Goal: Transaction & Acquisition: Purchase product/service

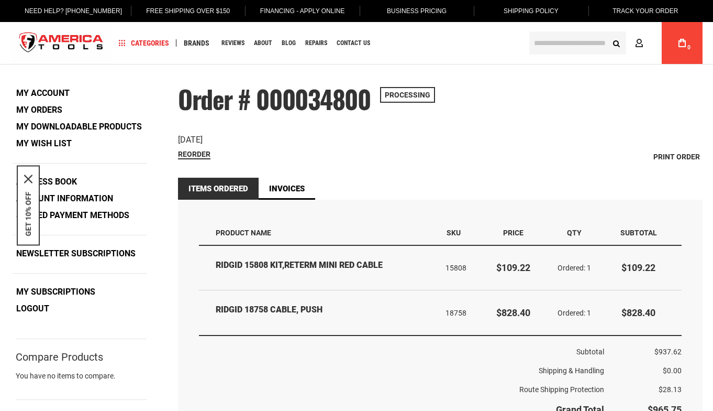
click at [567, 37] on input "text" at bounding box center [577, 42] width 97 height 23
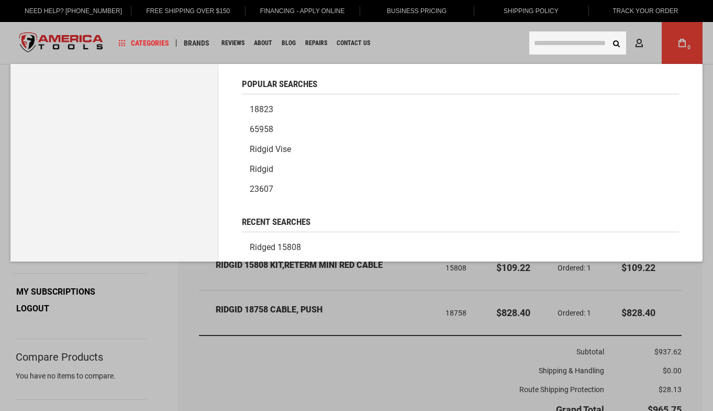
click at [557, 39] on input "text" at bounding box center [577, 42] width 97 height 23
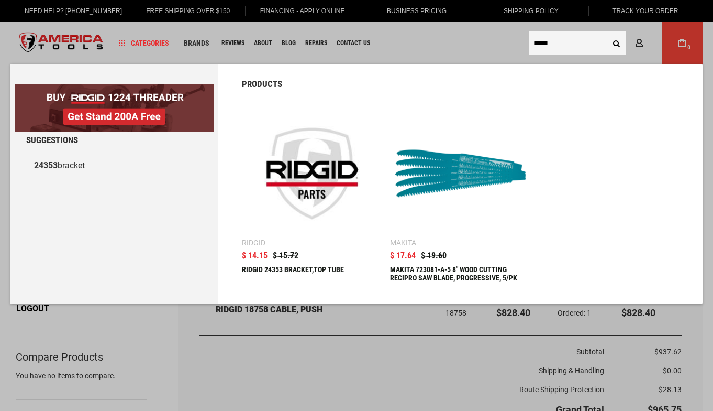
type input "*****"
click at [299, 147] on img at bounding box center [312, 173] width 130 height 130
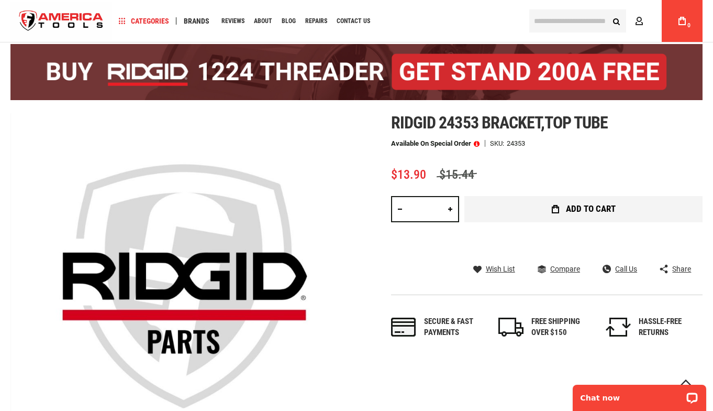
click at [550, 211] on button "Add to Cart" at bounding box center [584, 209] width 238 height 26
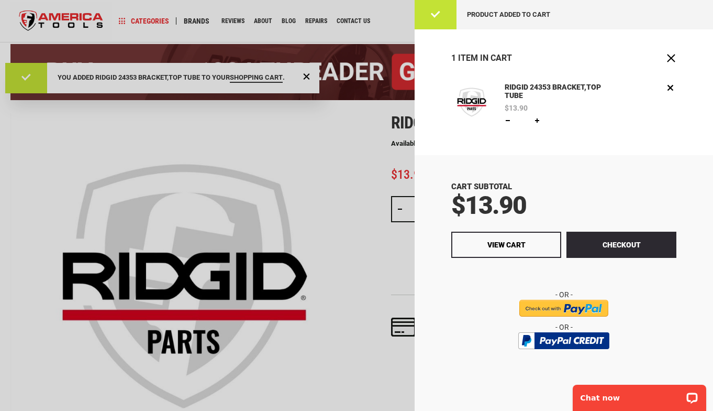
click at [274, 133] on div at bounding box center [356, 205] width 713 height 411
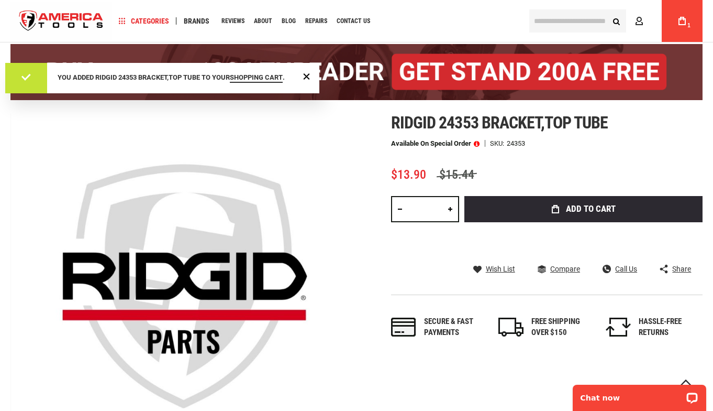
click at [587, 25] on input "text" at bounding box center [577, 20] width 97 height 23
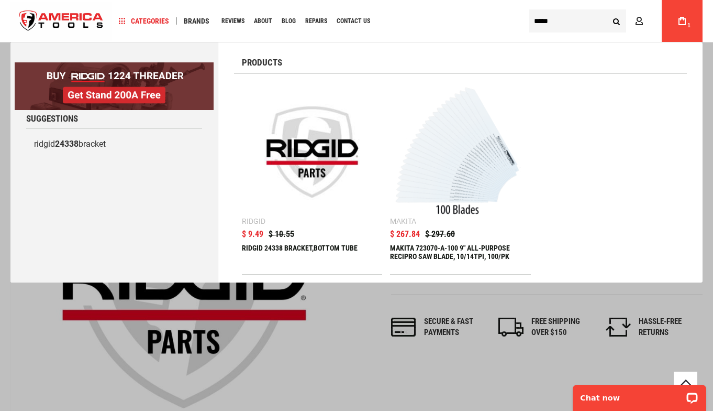
type input "*****"
click at [288, 151] on img at bounding box center [312, 152] width 130 height 130
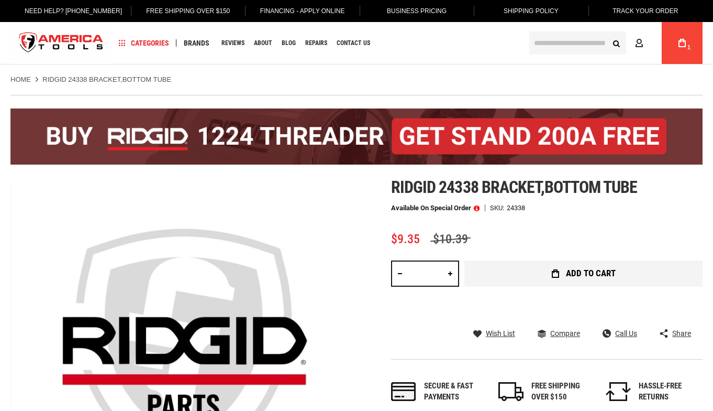
click at [568, 273] on span "Add to Cart" at bounding box center [591, 273] width 50 height 9
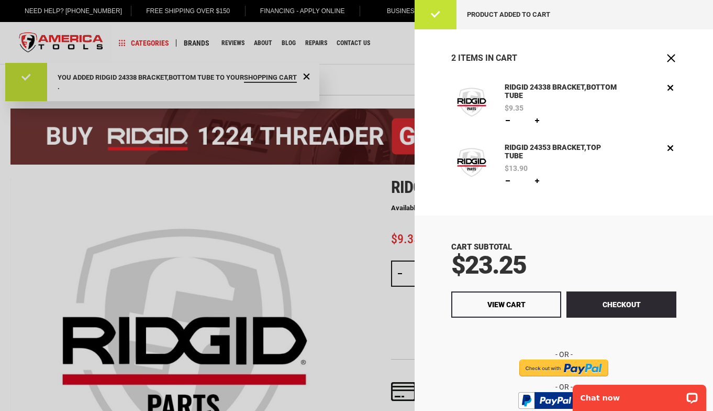
click at [344, 79] on div at bounding box center [356, 205] width 713 height 411
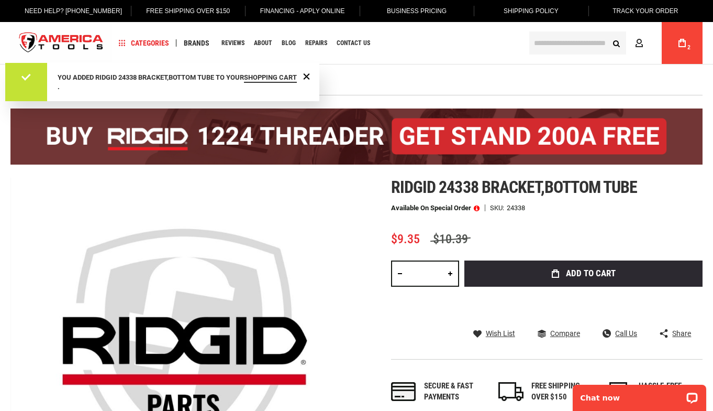
click at [344, 79] on ul "Home RIDGID 24338 BRACKET,BOTTOM TUBE" at bounding box center [356, 79] width 692 height 9
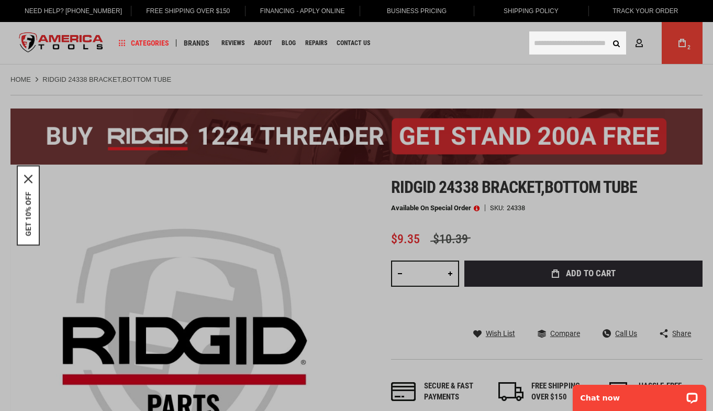
click at [553, 49] on input "text" at bounding box center [577, 42] width 97 height 23
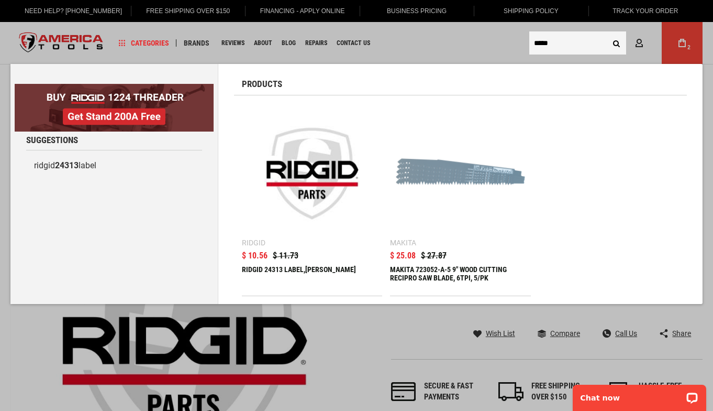
type input "*****"
click at [317, 163] on img at bounding box center [312, 173] width 130 height 130
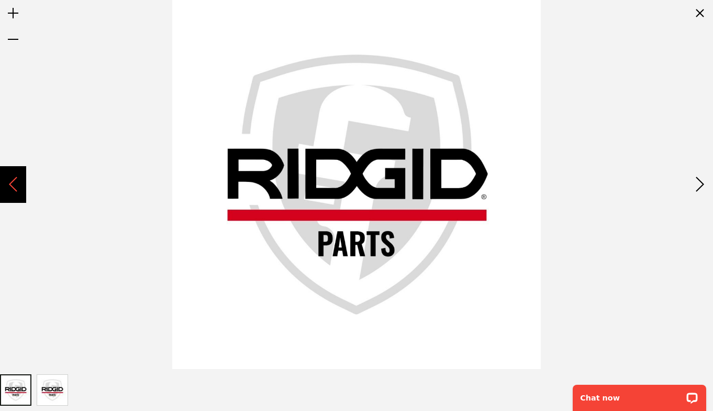
click at [20, 182] on div "Previous" at bounding box center [13, 184] width 26 height 37
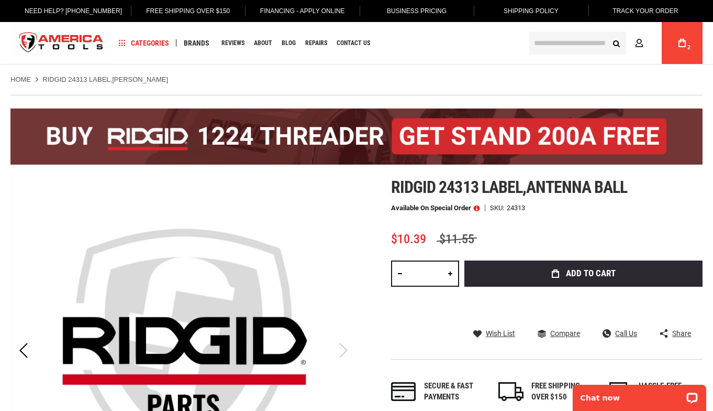
click at [451, 270] on link at bounding box center [450, 273] width 18 height 26
type input "*"
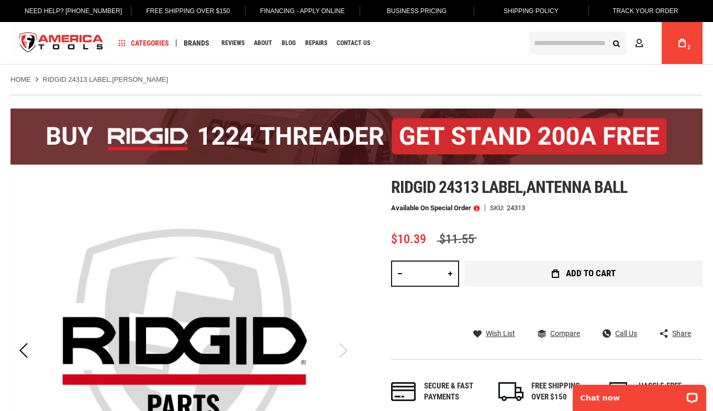
click at [595, 273] on span "Add to Cart" at bounding box center [591, 273] width 50 height 9
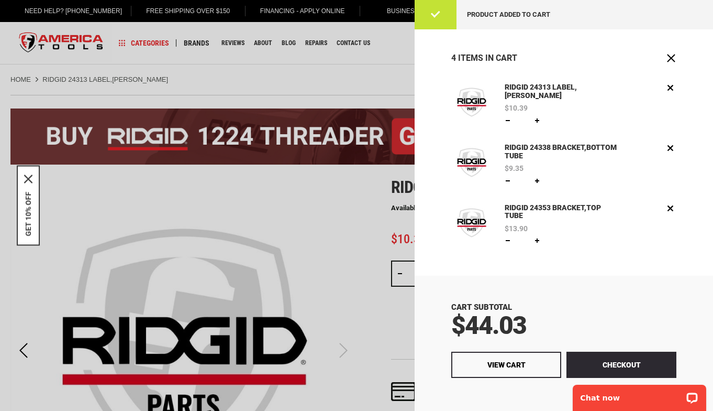
click at [305, 60] on div at bounding box center [356, 205] width 713 height 411
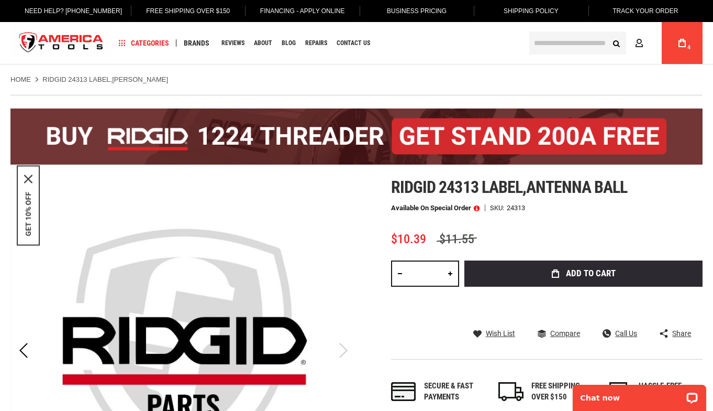
click at [577, 52] on input "text" at bounding box center [577, 42] width 97 height 23
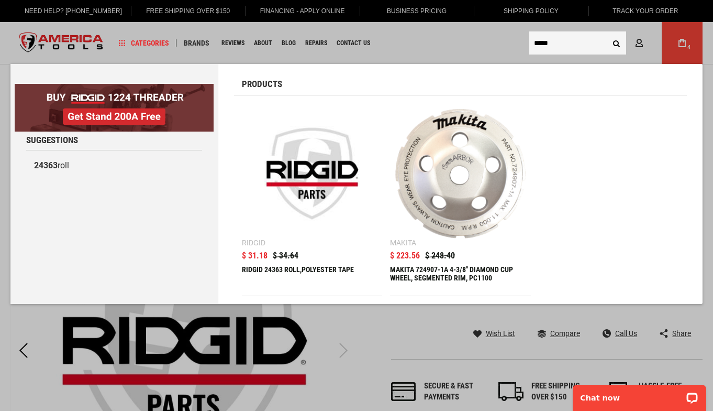
type input "*****"
click at [318, 150] on img at bounding box center [312, 173] width 130 height 130
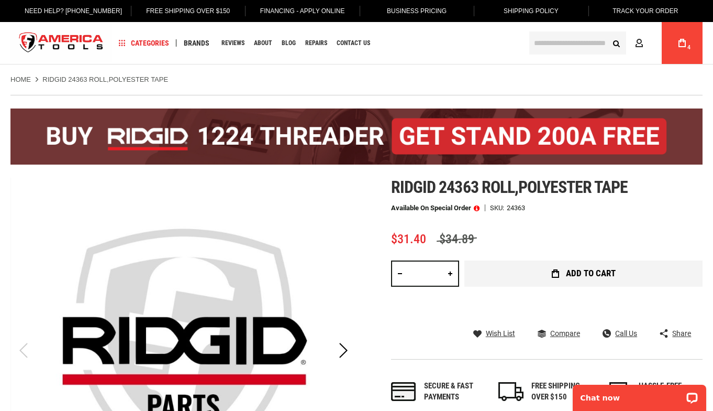
click at [541, 272] on button "Add to Cart" at bounding box center [584, 273] width 238 height 26
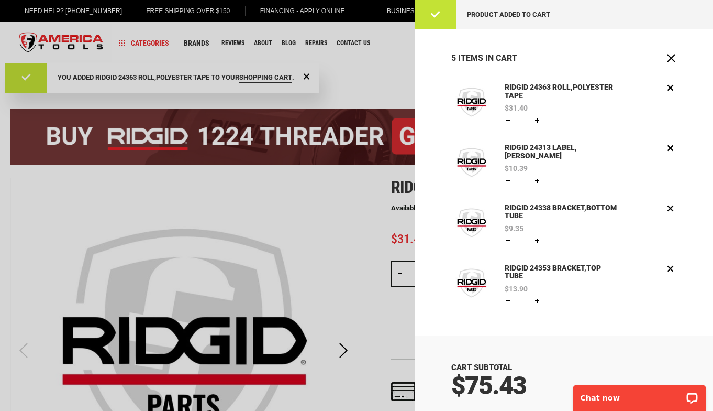
click at [380, 67] on div at bounding box center [356, 205] width 713 height 411
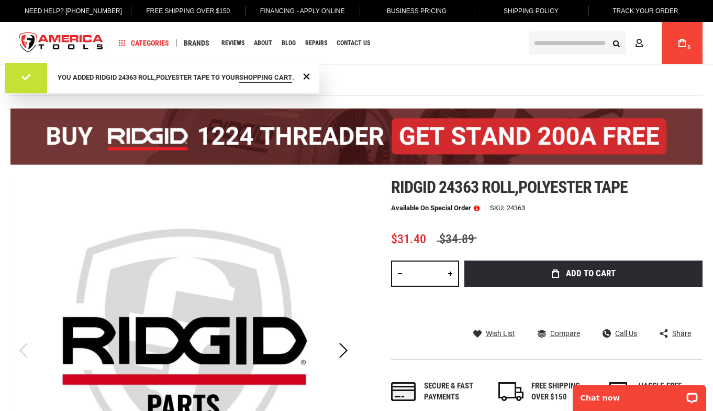
click at [564, 41] on input "text" at bounding box center [577, 42] width 97 height 23
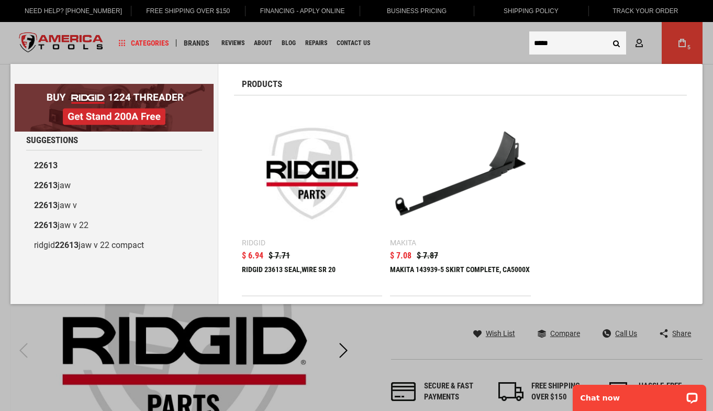
type input "*****"
click at [292, 201] on img at bounding box center [312, 173] width 130 height 130
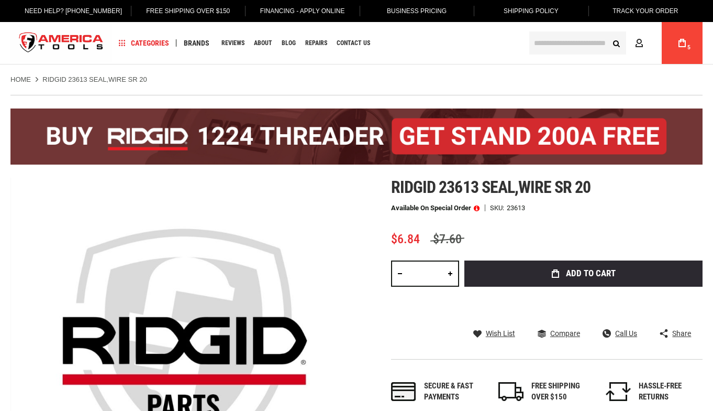
click at [448, 272] on link at bounding box center [450, 273] width 18 height 26
type input "*"
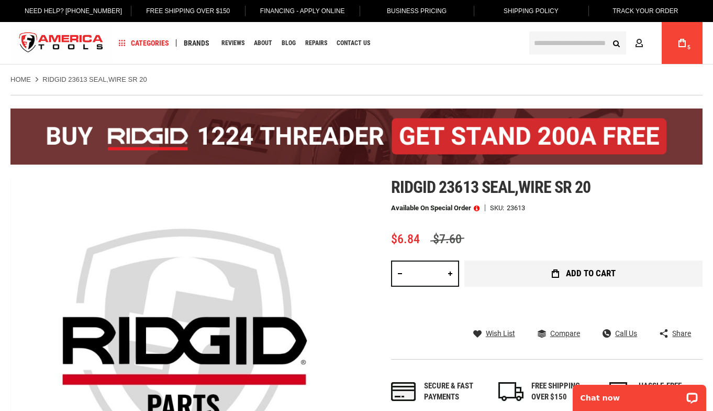
click at [546, 276] on button "Add to Cart" at bounding box center [584, 273] width 238 height 26
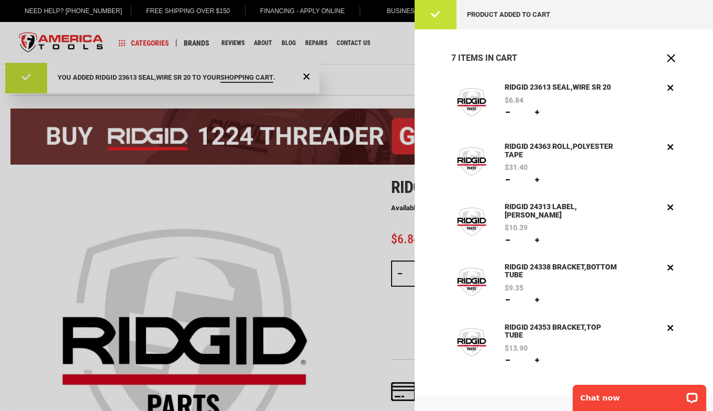
click at [364, 59] on div at bounding box center [356, 205] width 713 height 411
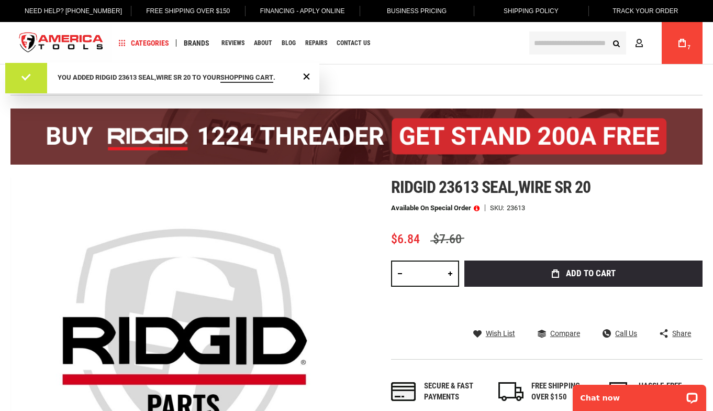
click at [561, 36] on input "text" at bounding box center [577, 42] width 97 height 23
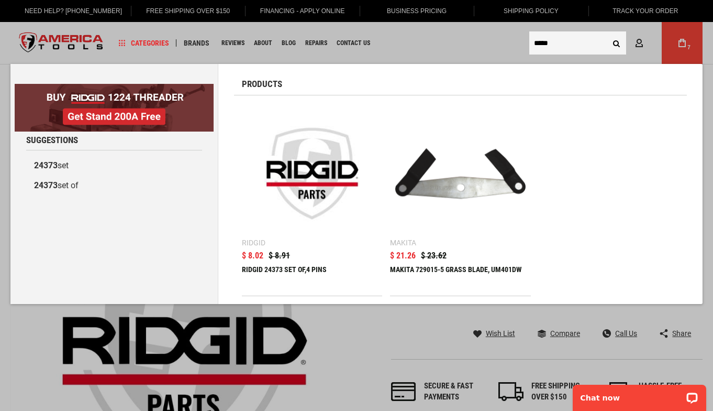
type input "*****"
click at [319, 166] on img at bounding box center [312, 173] width 130 height 130
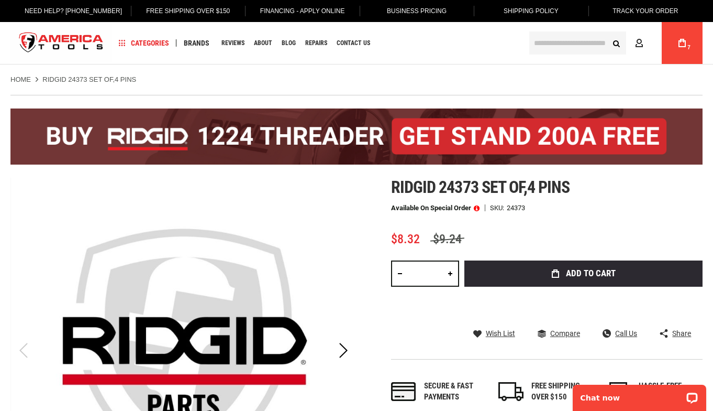
click at [449, 273] on link at bounding box center [450, 273] width 18 height 26
type input "*"
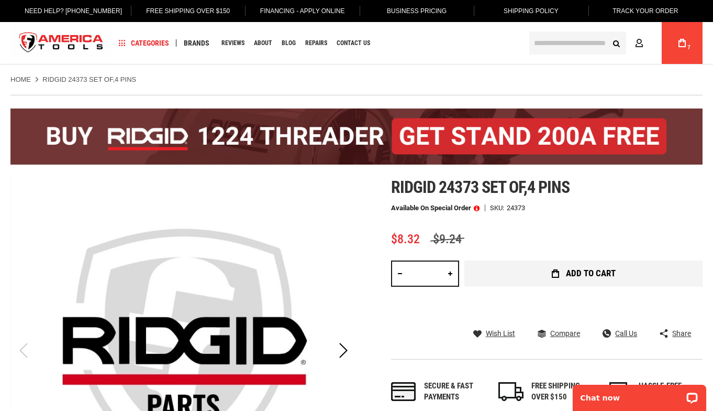
click at [509, 269] on button "Add to Cart" at bounding box center [584, 273] width 238 height 26
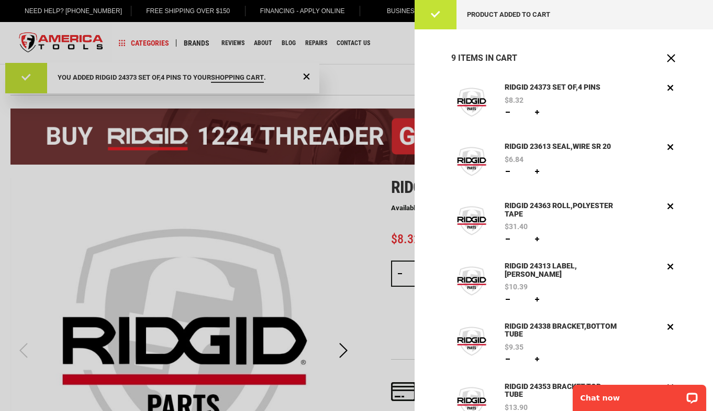
click at [337, 218] on div at bounding box center [356, 205] width 713 height 411
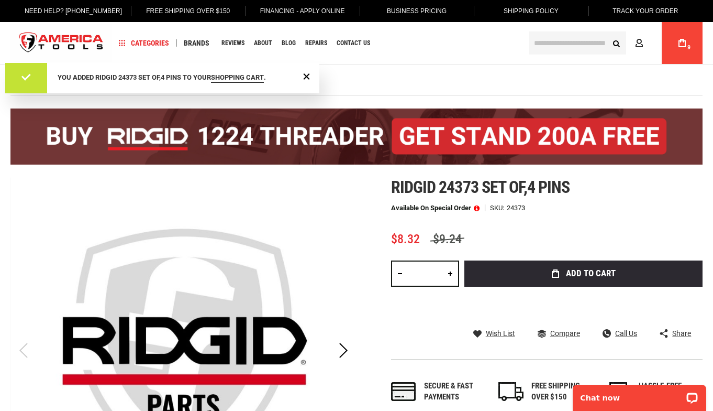
click at [569, 42] on input "text" at bounding box center [577, 42] width 97 height 23
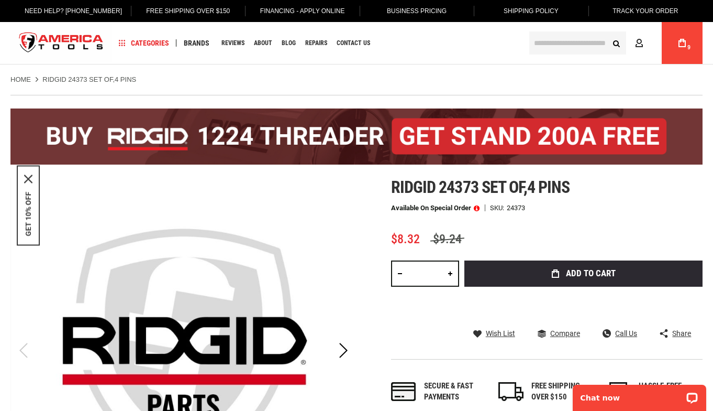
click at [586, 47] on input "text" at bounding box center [577, 42] width 97 height 23
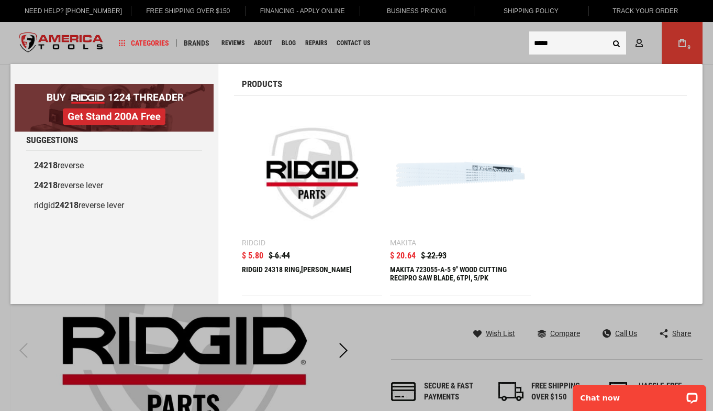
type input "*****"
click at [334, 158] on img at bounding box center [312, 173] width 130 height 130
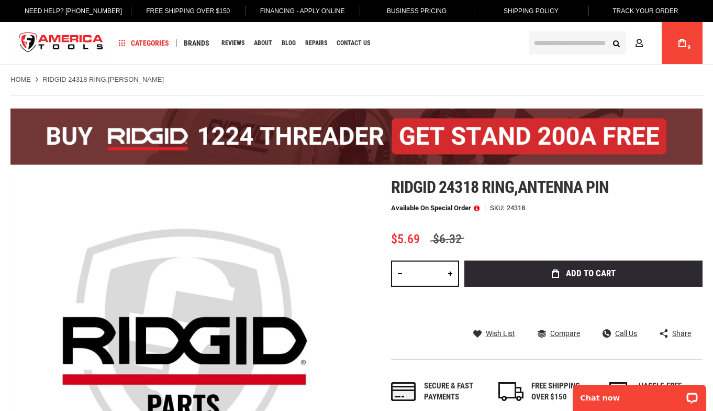
click at [447, 272] on link at bounding box center [450, 273] width 18 height 26
type input "*"
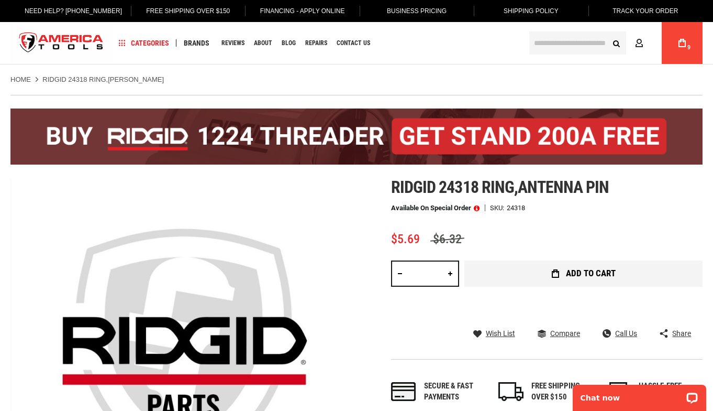
click at [509, 273] on button "Add to Cart" at bounding box center [584, 273] width 238 height 26
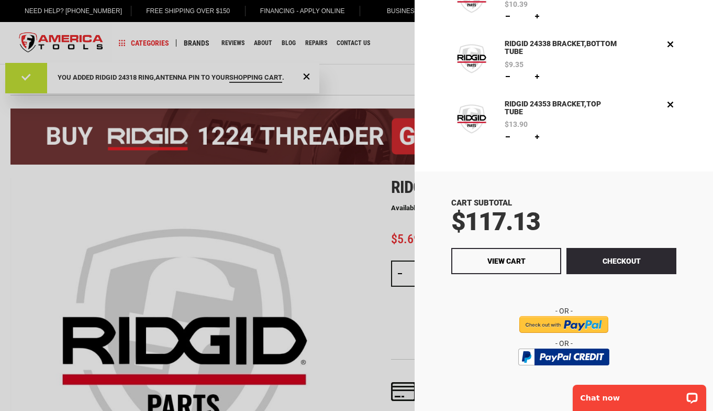
scroll to position [342, 0]
click at [372, 103] on div at bounding box center [356, 205] width 713 height 411
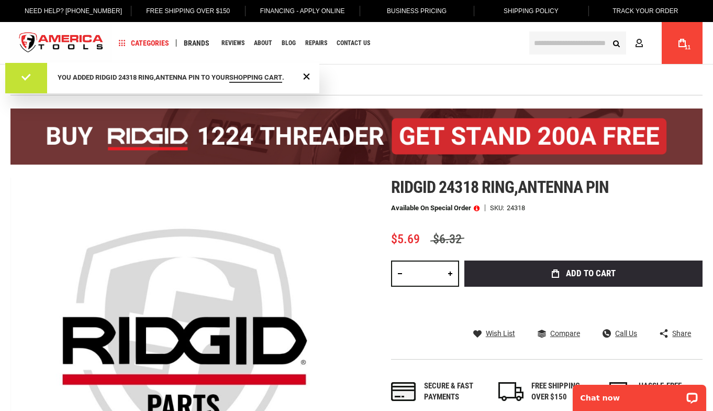
click at [576, 45] on input "text" at bounding box center [577, 42] width 97 height 23
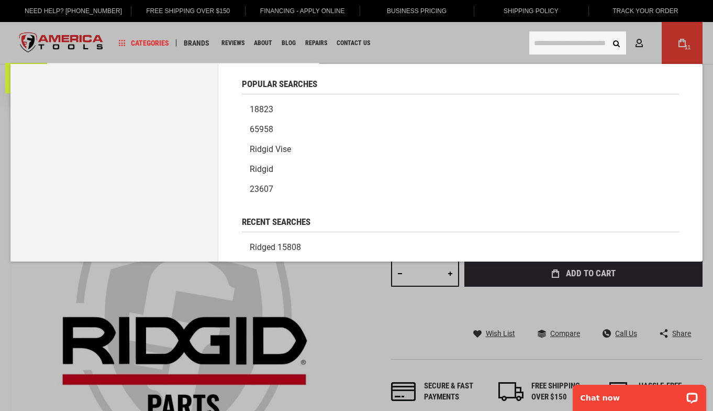
click at [576, 45] on input "text" at bounding box center [577, 42] width 97 height 23
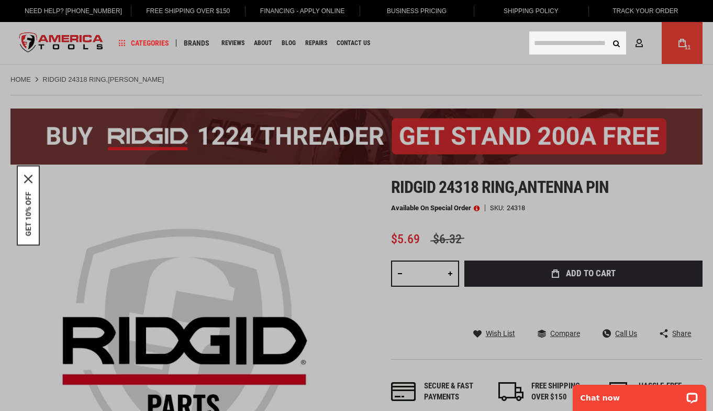
click at [561, 46] on input "text" at bounding box center [577, 42] width 97 height 23
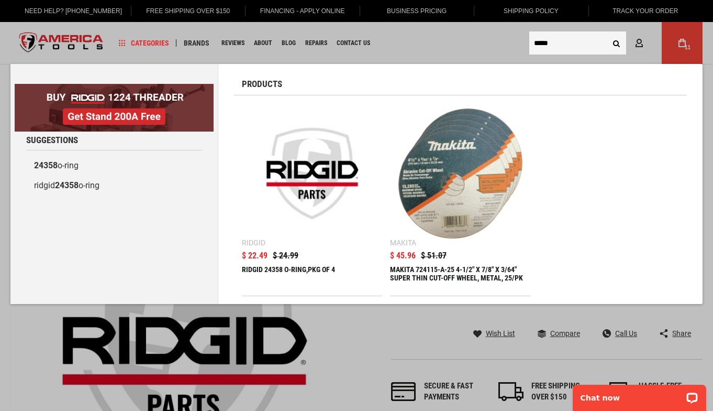
type input "*****"
click at [289, 169] on img at bounding box center [312, 173] width 130 height 130
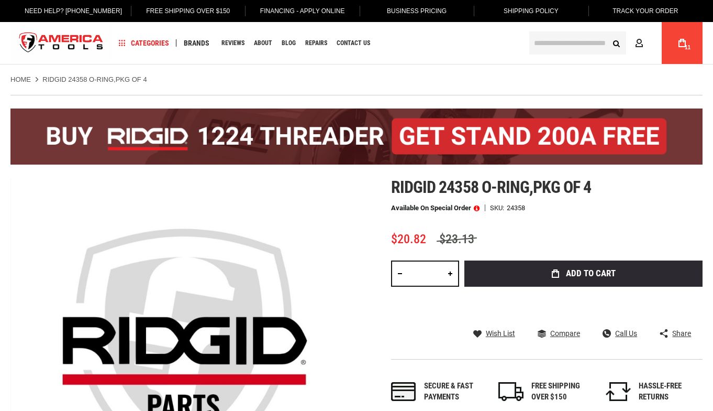
click at [444, 266] on link at bounding box center [450, 273] width 18 height 26
type input "*"
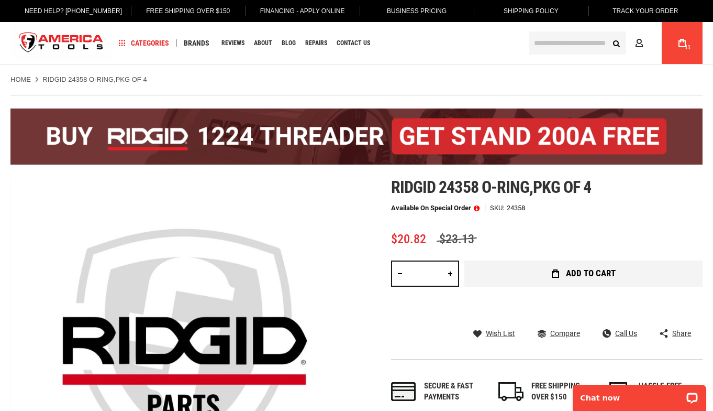
click at [503, 274] on button "Add to Cart" at bounding box center [584, 273] width 238 height 26
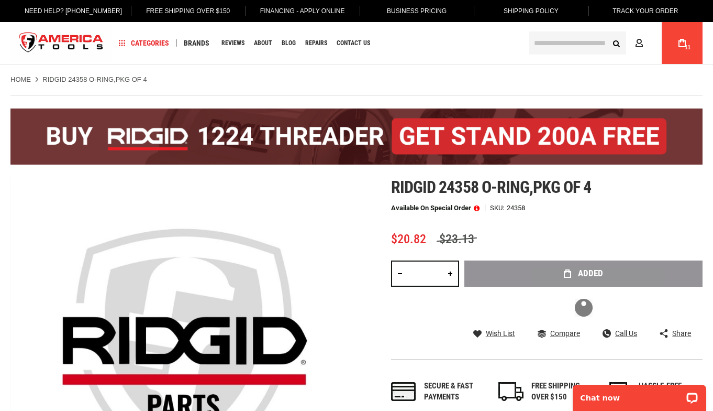
click at [480, 208] on span at bounding box center [477, 207] width 6 height 7
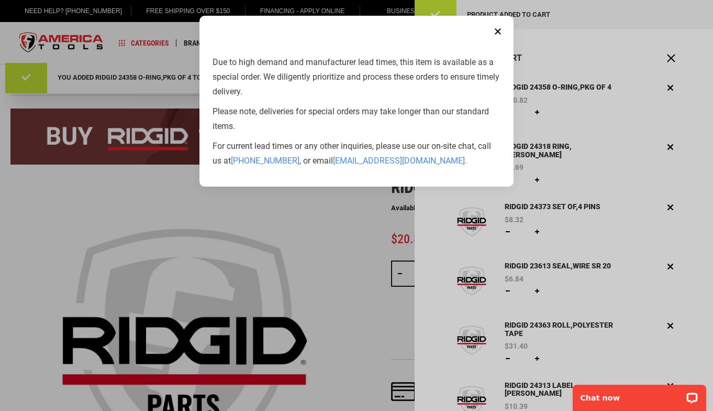
click at [498, 29] on button "Close" at bounding box center [498, 31] width 21 height 21
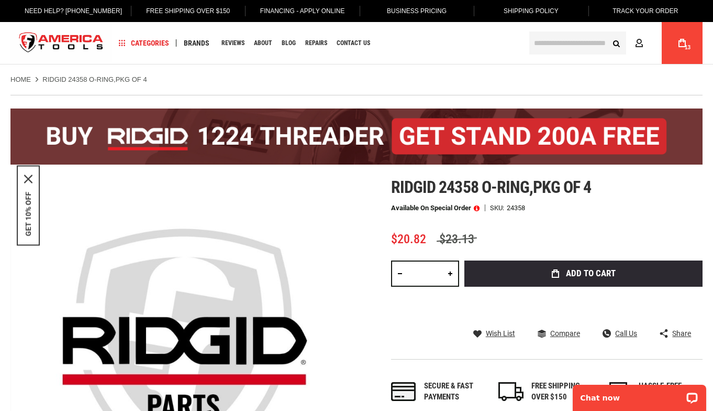
click at [579, 44] on input "text" at bounding box center [577, 42] width 97 height 23
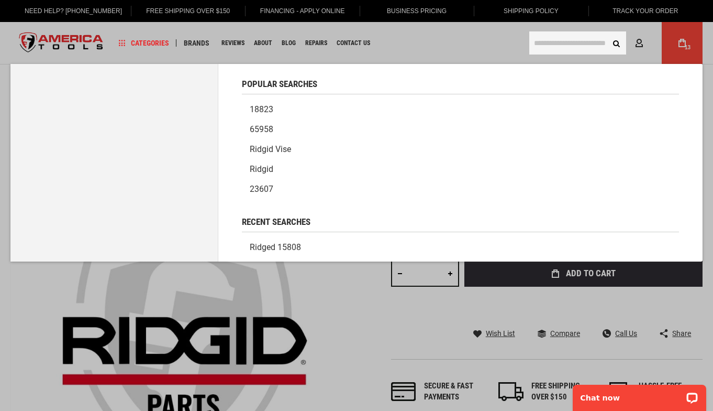
click at [579, 44] on input "text" at bounding box center [577, 42] width 97 height 23
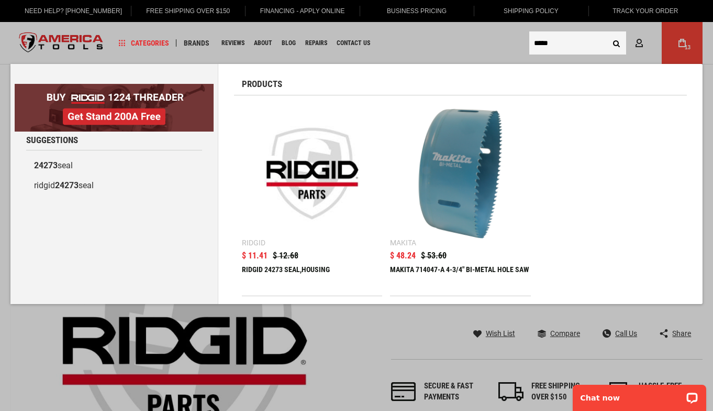
type input "*****"
click at [335, 161] on img at bounding box center [312, 173] width 130 height 130
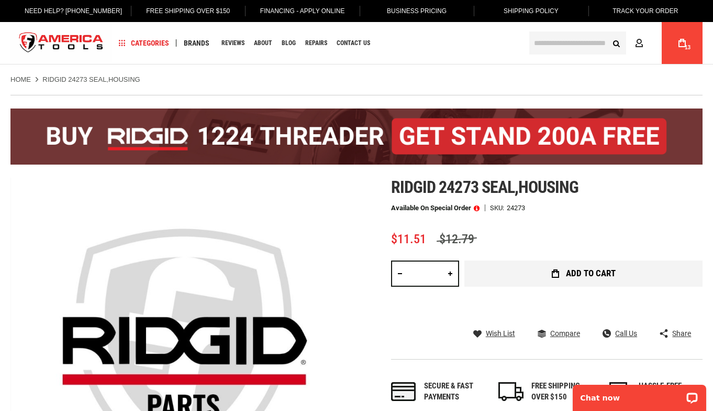
click at [508, 276] on button "Add to Cart" at bounding box center [584, 273] width 238 height 26
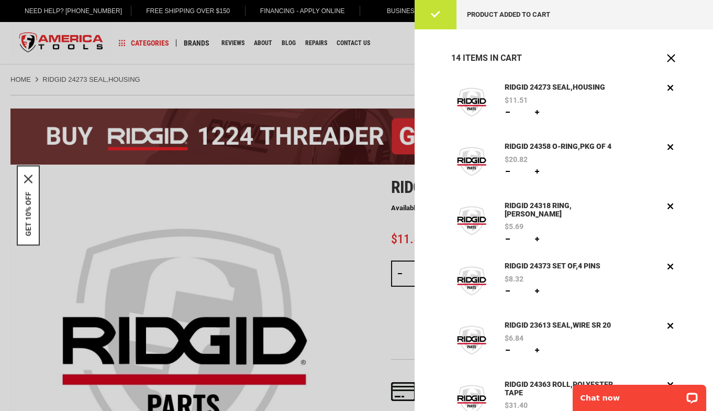
click at [484, 103] on img at bounding box center [471, 102] width 41 height 41
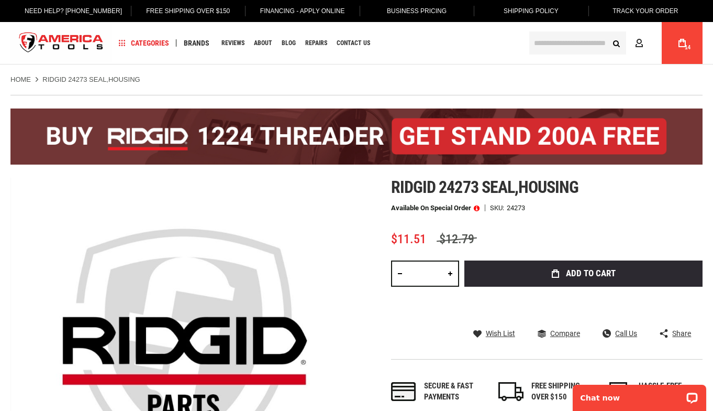
click at [370, 272] on div "Skip to the end of the images gallery Skip to the beginning of the images galle…" at bounding box center [356, 351] width 692 height 346
click at [677, 49] on link "My Cart 14" at bounding box center [682, 43] width 20 height 42
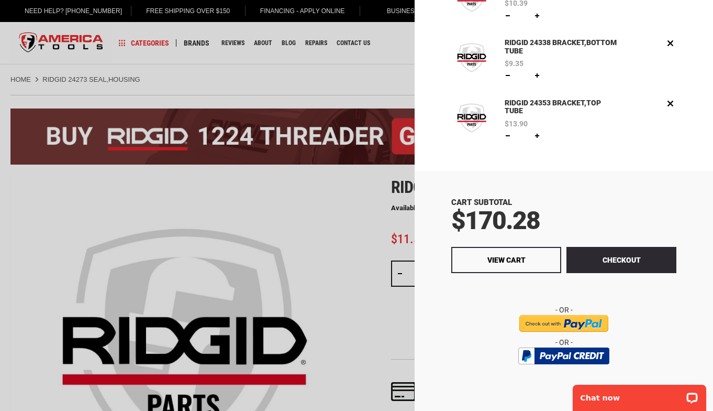
scroll to position [432, 0]
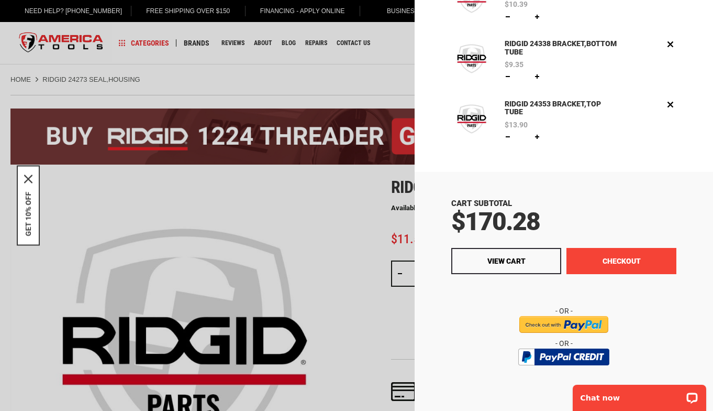
click at [628, 261] on button "Checkout" at bounding box center [622, 261] width 110 height 26
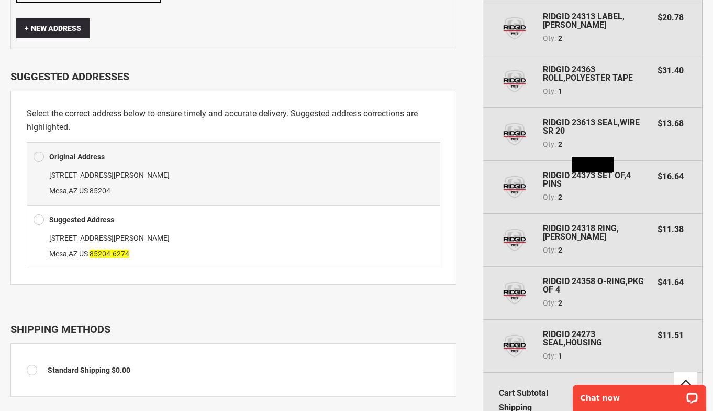
scroll to position [247, 0]
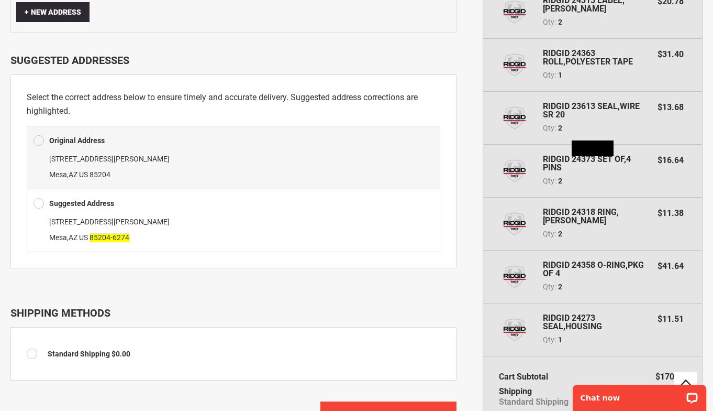
click at [42, 195] on span at bounding box center [39, 203] width 10 height 16
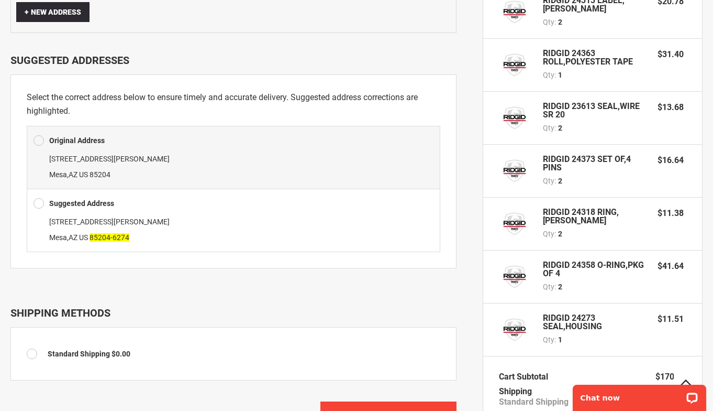
click at [41, 195] on span at bounding box center [39, 203] width 10 height 16
click at [38, 195] on span at bounding box center [39, 203] width 10 height 16
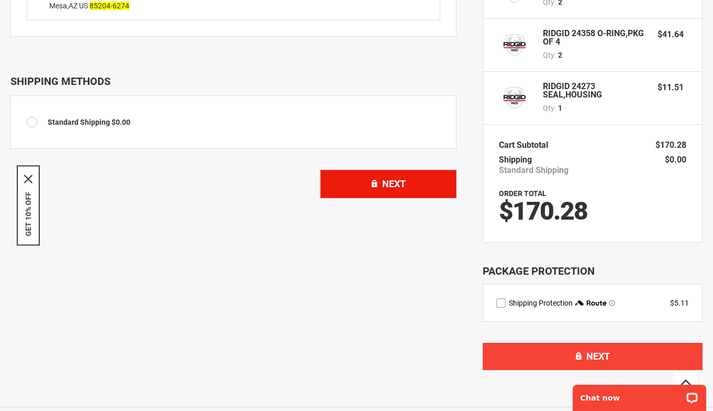
scroll to position [554, 0]
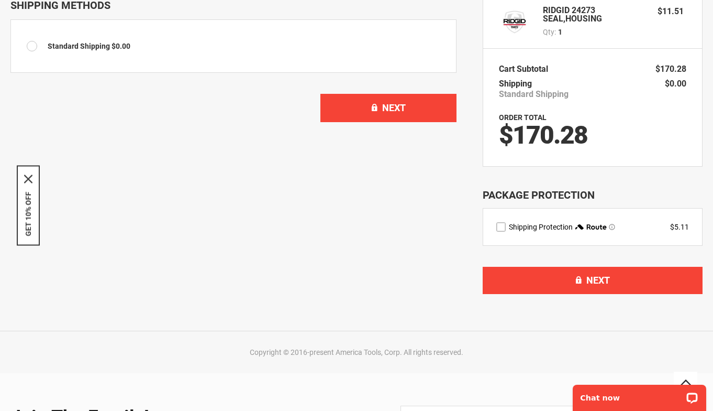
click at [499, 227] on label "route shipping protection selector element" at bounding box center [500, 226] width 9 height 9
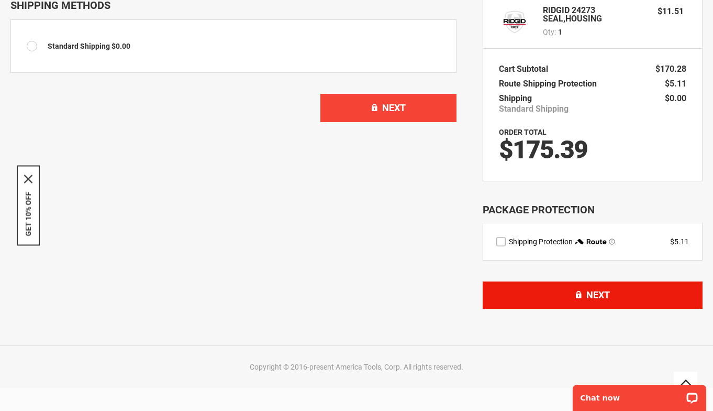
click at [554, 279] on div "Next" at bounding box center [593, 289] width 220 height 59
click at [505, 299] on button "Next" at bounding box center [593, 294] width 220 height 27
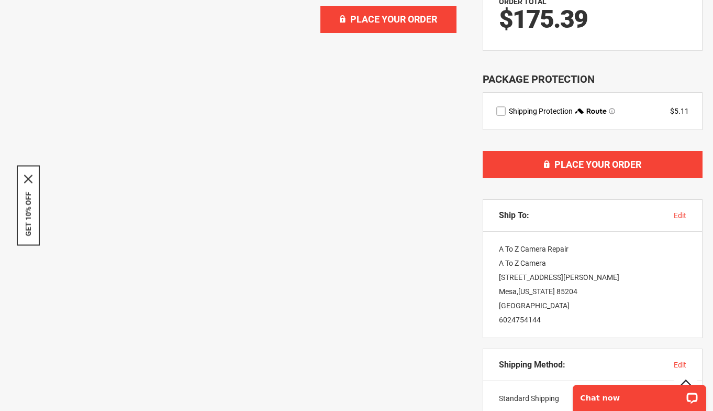
scroll to position [685, 0]
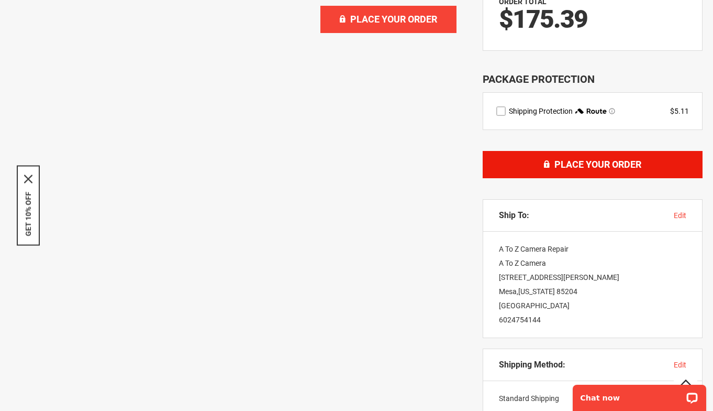
click at [577, 163] on span "Place Your Order" at bounding box center [598, 164] width 87 height 11
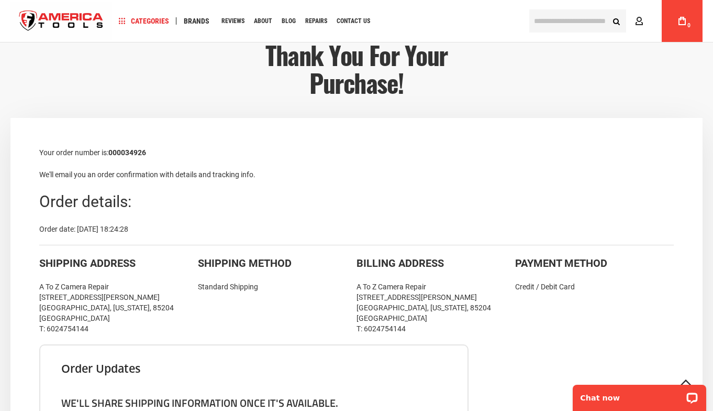
scroll to position [131, 0]
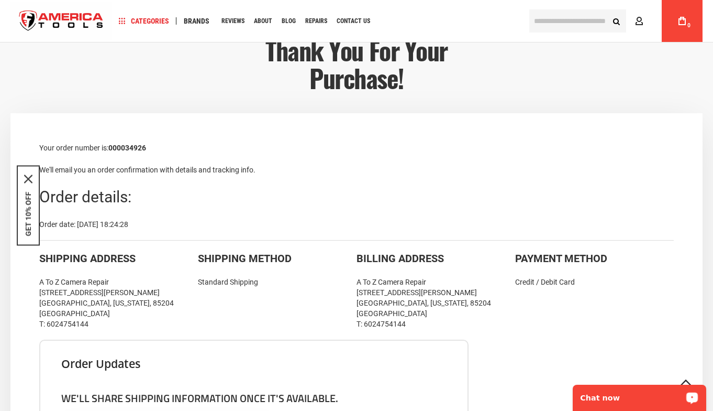
click at [630, 396] on p "Chat now" at bounding box center [633, 397] width 104 height 8
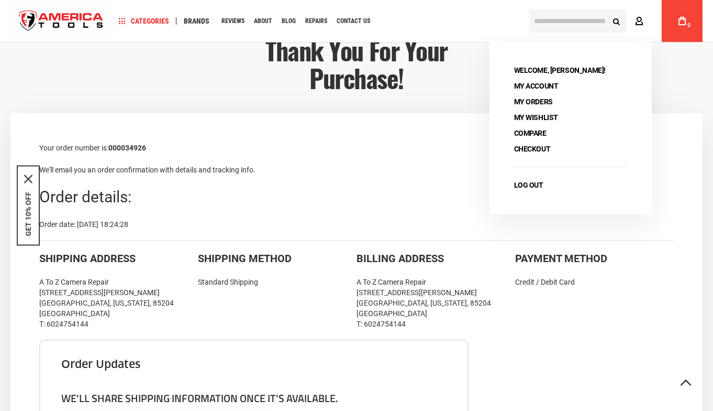
click at [637, 24] on icon at bounding box center [639, 22] width 8 height 10
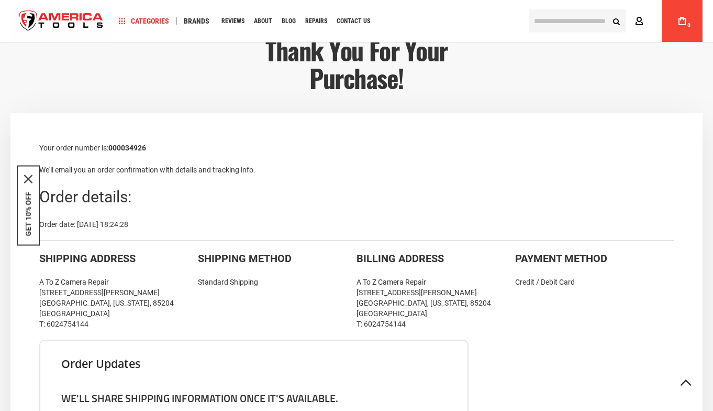
click at [637, 24] on icon at bounding box center [639, 22] width 8 height 10
click at [642, 19] on icon at bounding box center [639, 22] width 8 height 10
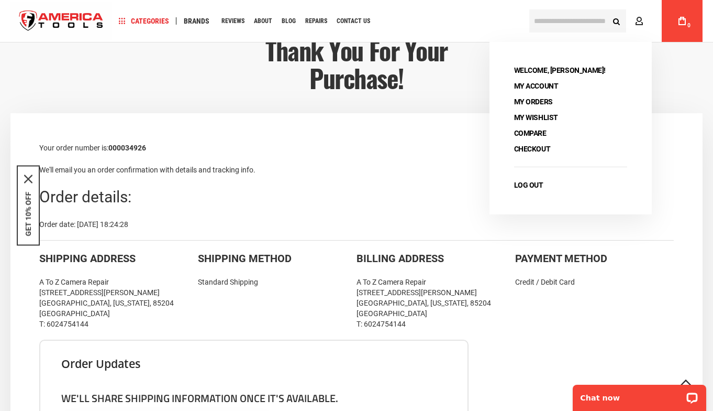
click at [541, 68] on span "Welcome, [PERSON_NAME]!" at bounding box center [560, 70] width 99 height 15
click at [533, 91] on link "My Account" at bounding box center [537, 86] width 52 height 15
click at [533, 89] on link "My Account" at bounding box center [537, 86] width 52 height 15
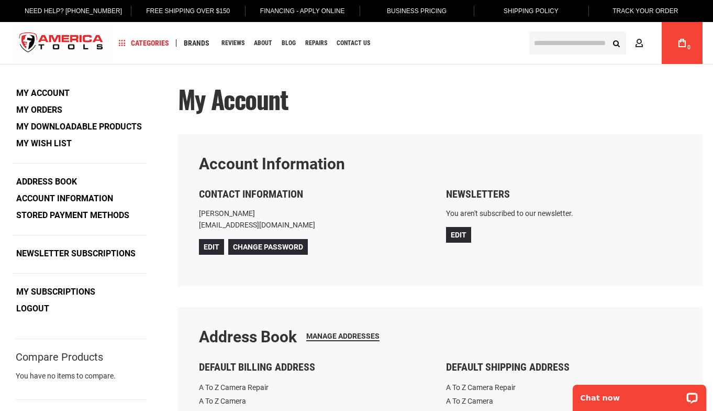
click at [52, 109] on link "My Orders" at bounding box center [39, 110] width 53 height 16
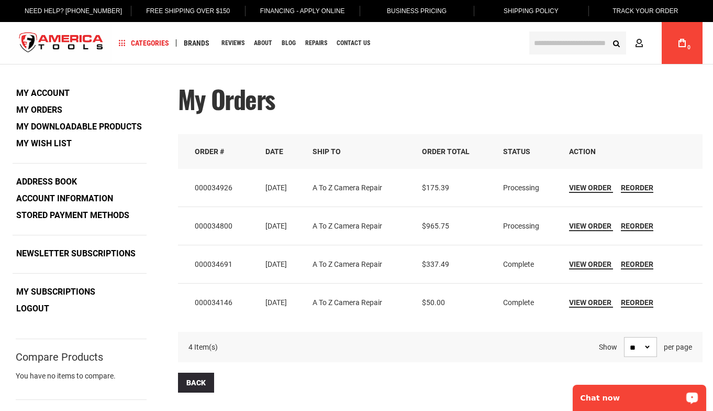
click at [609, 399] on p "Chat now" at bounding box center [633, 397] width 104 height 8
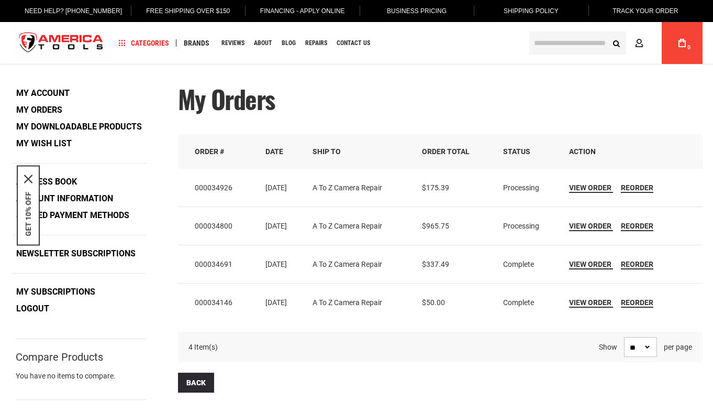
click at [223, 230] on td "000034800" at bounding box center [218, 225] width 80 height 38
click at [219, 220] on td "000034800" at bounding box center [218, 225] width 80 height 38
copy td "000034800"
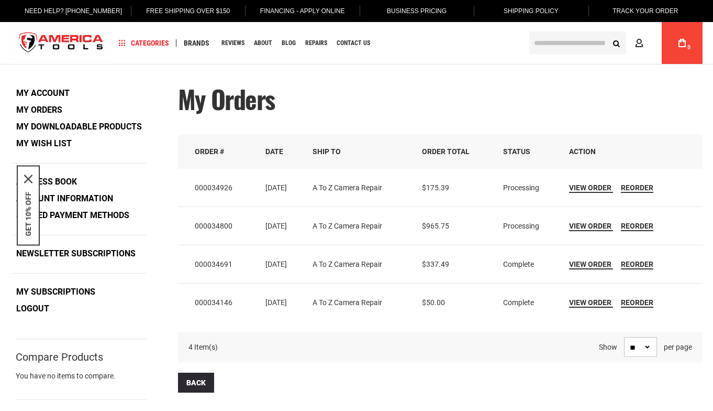
click at [266, 372] on div "Back" at bounding box center [440, 382] width 525 height 20
click at [606, 217] on td "View Order Reorder" at bounding box center [632, 225] width 141 height 38
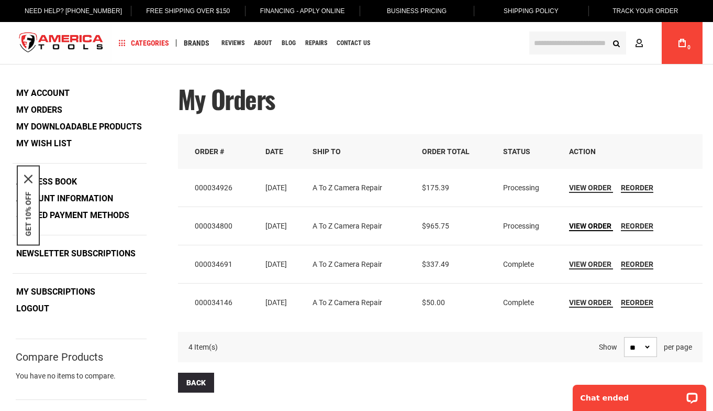
click at [603, 225] on span "View Order" at bounding box center [590, 226] width 42 height 8
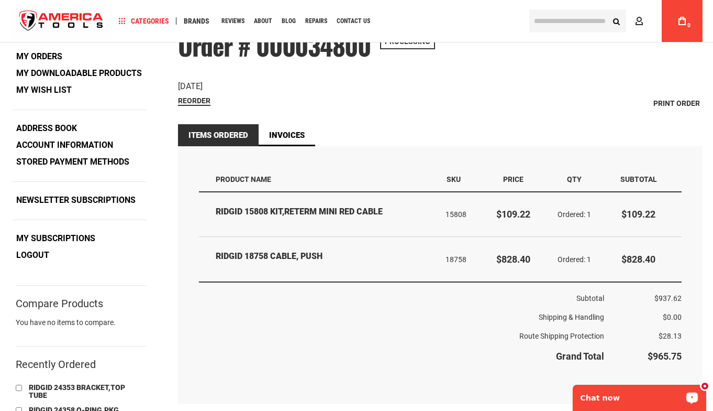
click at [654, 400] on p "Chat now" at bounding box center [633, 397] width 104 height 8
click at [470, 312] on th "Shipping & Handling" at bounding box center [401, 316] width 405 height 19
